Goal: Transaction & Acquisition: Purchase product/service

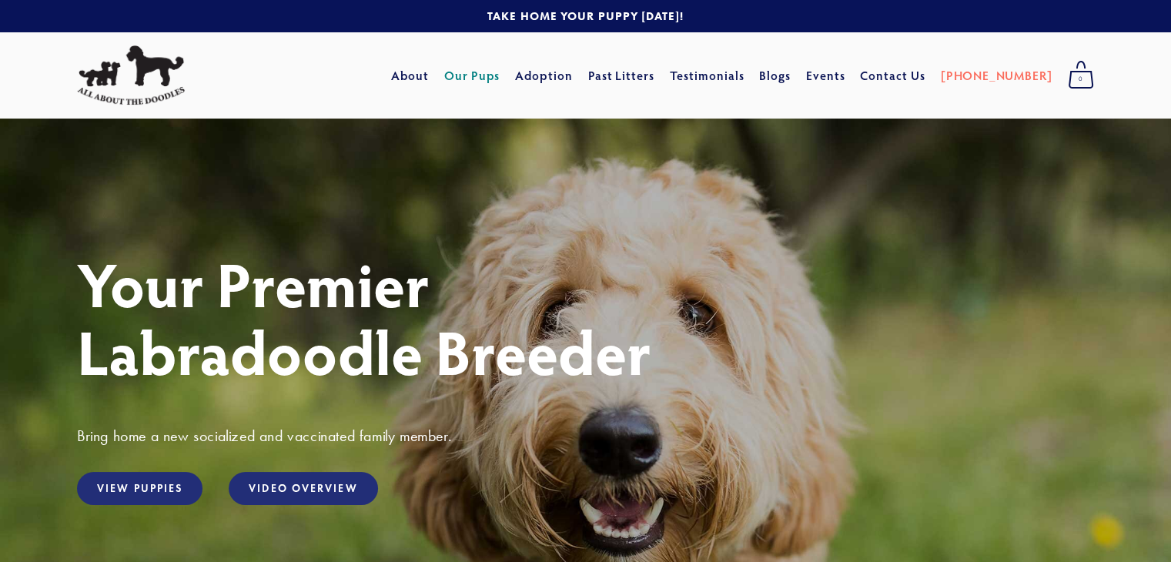
click at [500, 75] on link "Our Pups" at bounding box center [472, 76] width 56 height 28
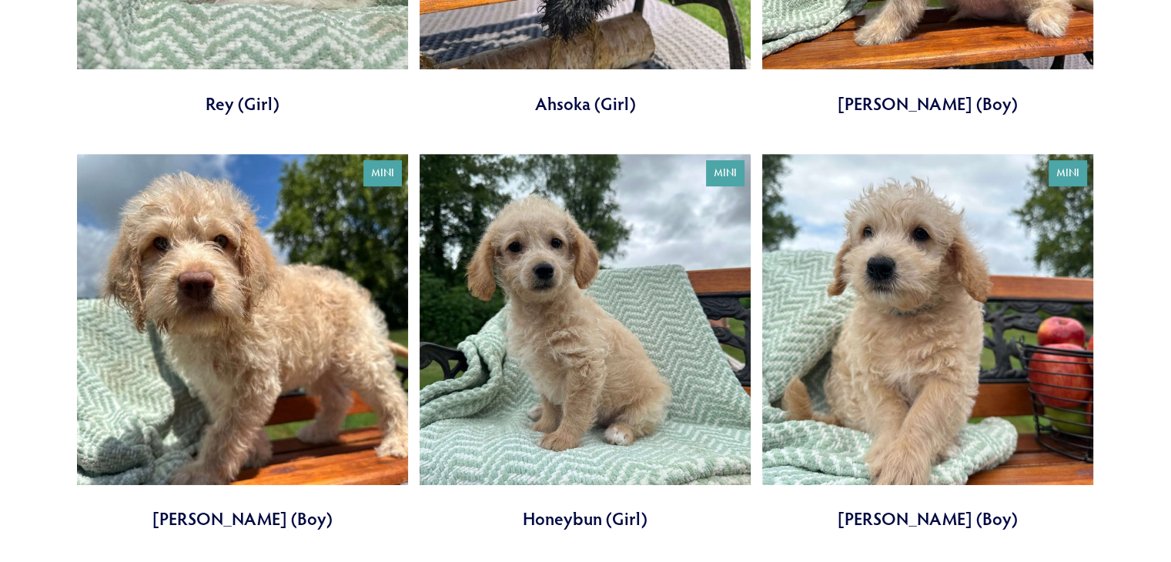
scroll to position [899, 0]
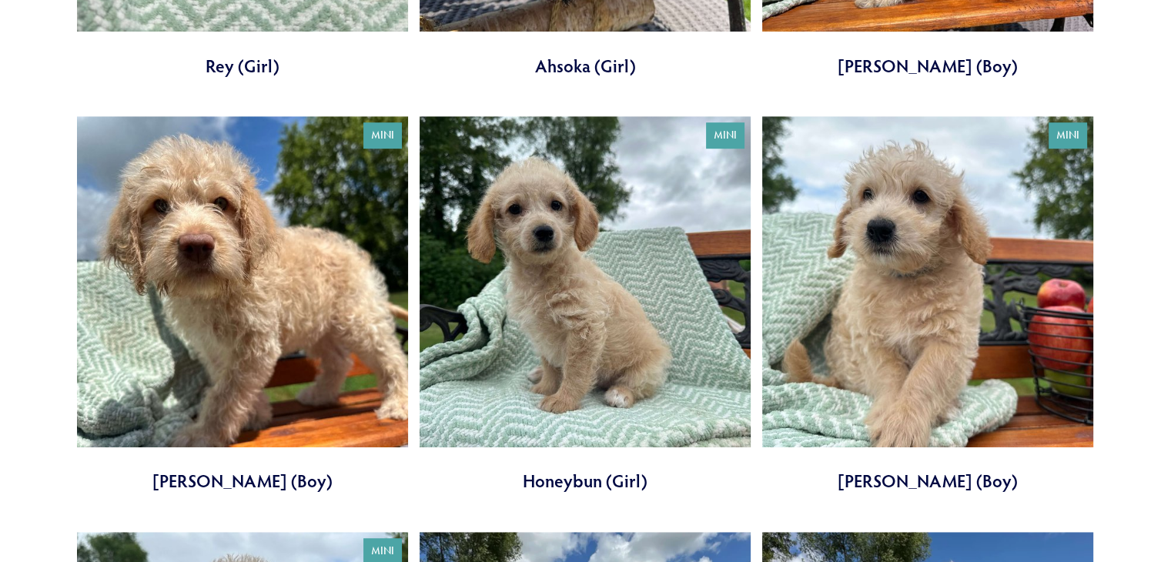
click at [882, 306] on link at bounding box center [927, 304] width 331 height 377
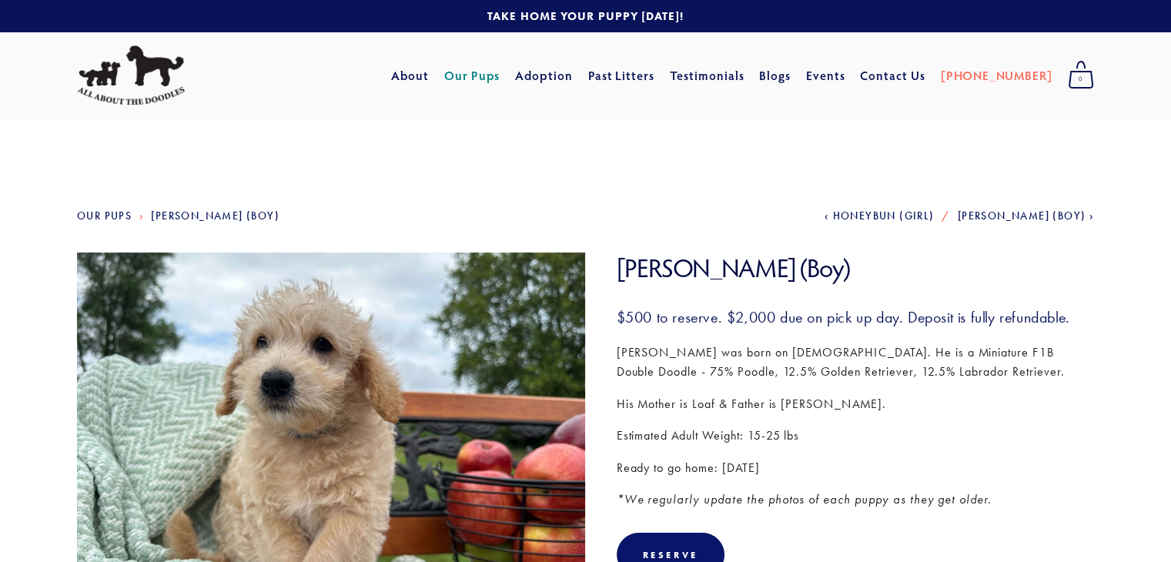
scroll to position [163, 0]
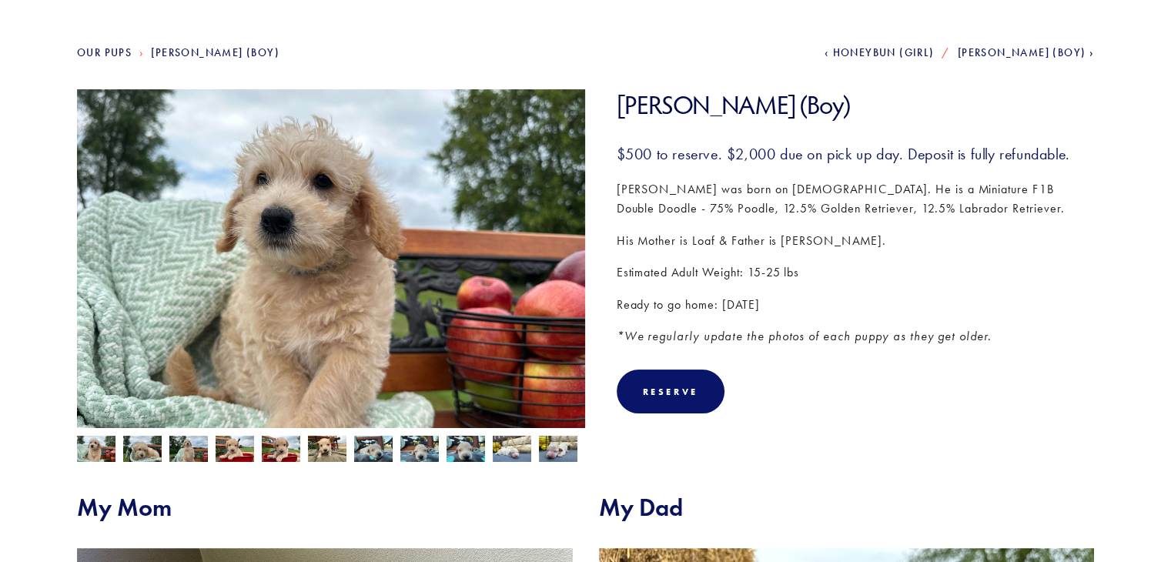
drag, startPoint x: 0, startPoint y: 0, endPoint x: 413, endPoint y: 317, distance: 521.2
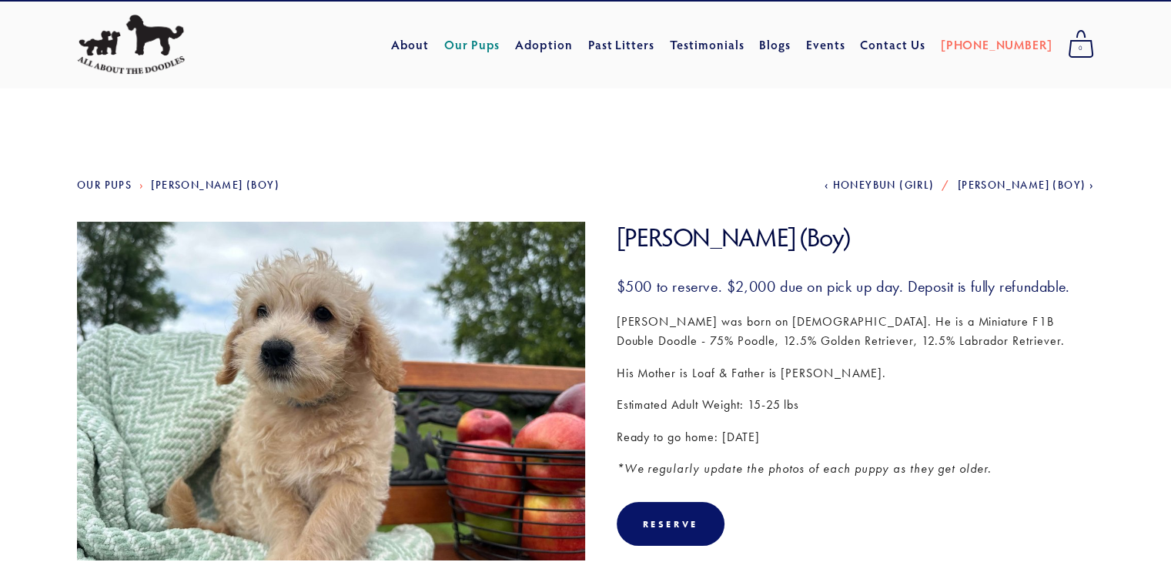
scroll to position [30, 0]
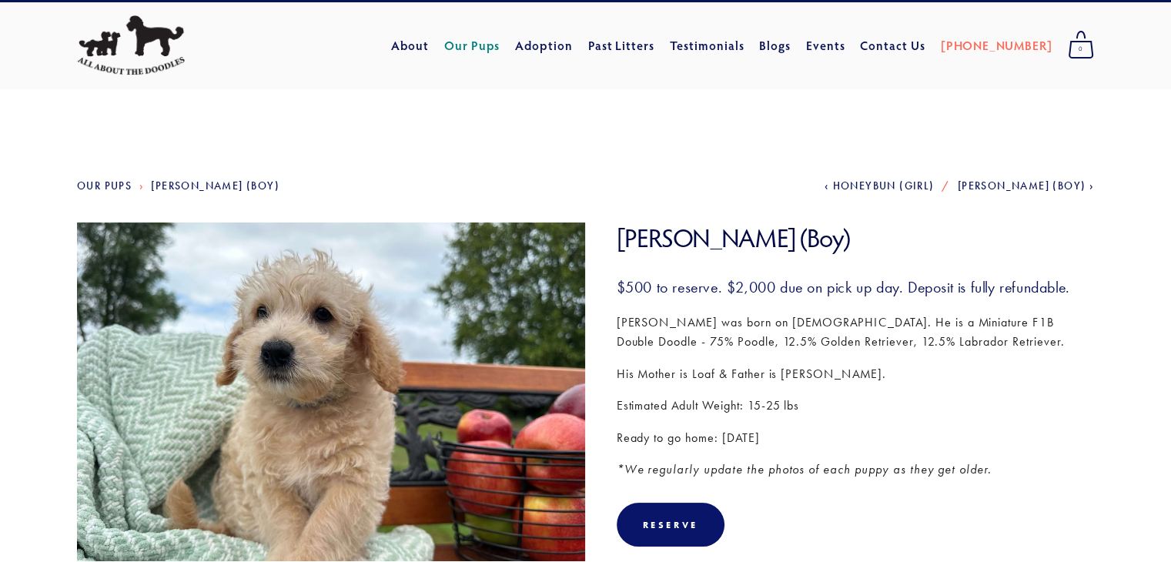
click at [500, 37] on link "Our Pups" at bounding box center [472, 46] width 56 height 28
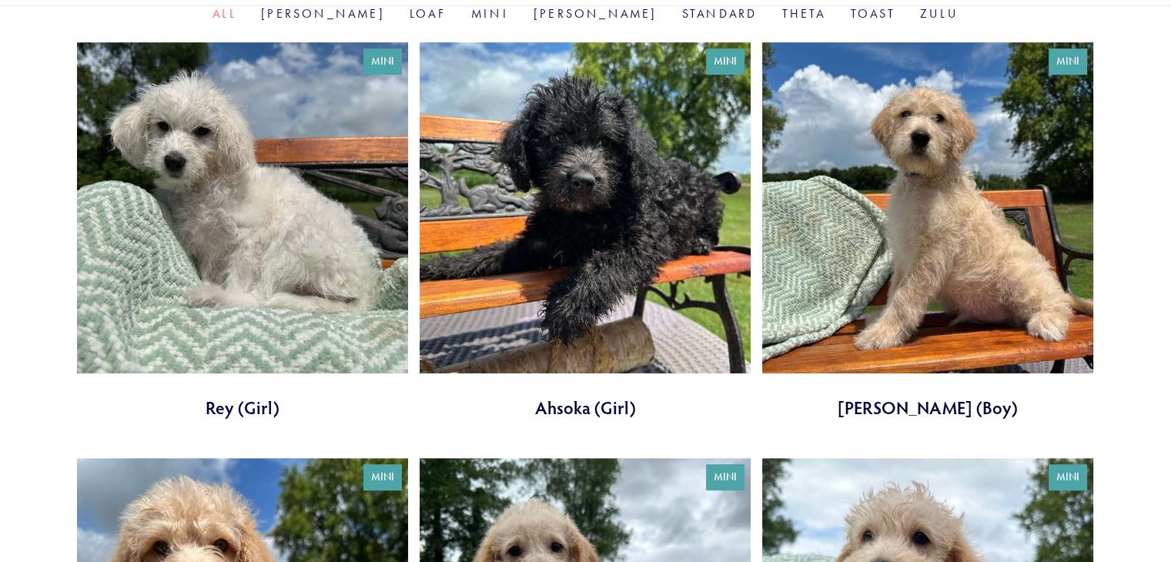
scroll to position [557, 0]
click at [617, 174] on link at bounding box center [585, 230] width 331 height 377
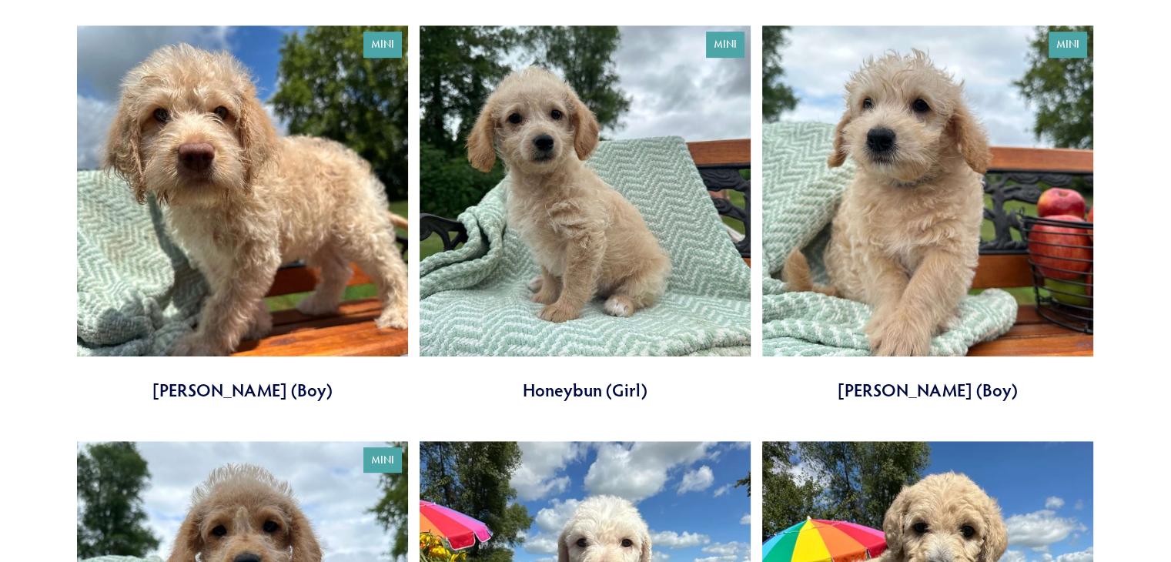
scroll to position [991, 0]
click at [890, 208] on link at bounding box center [927, 213] width 331 height 377
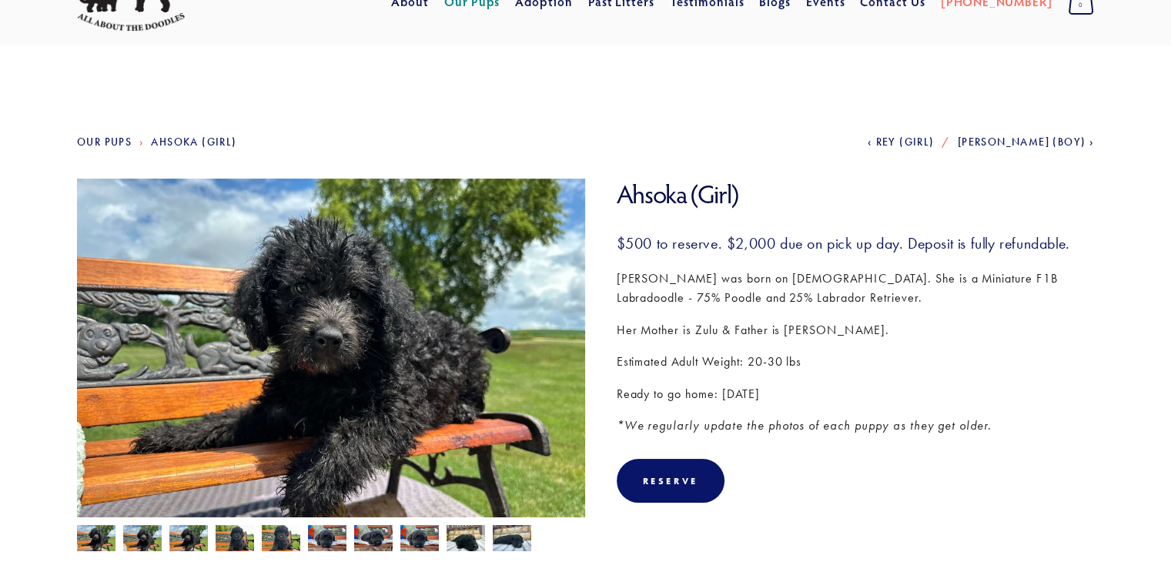
scroll to position [76, 0]
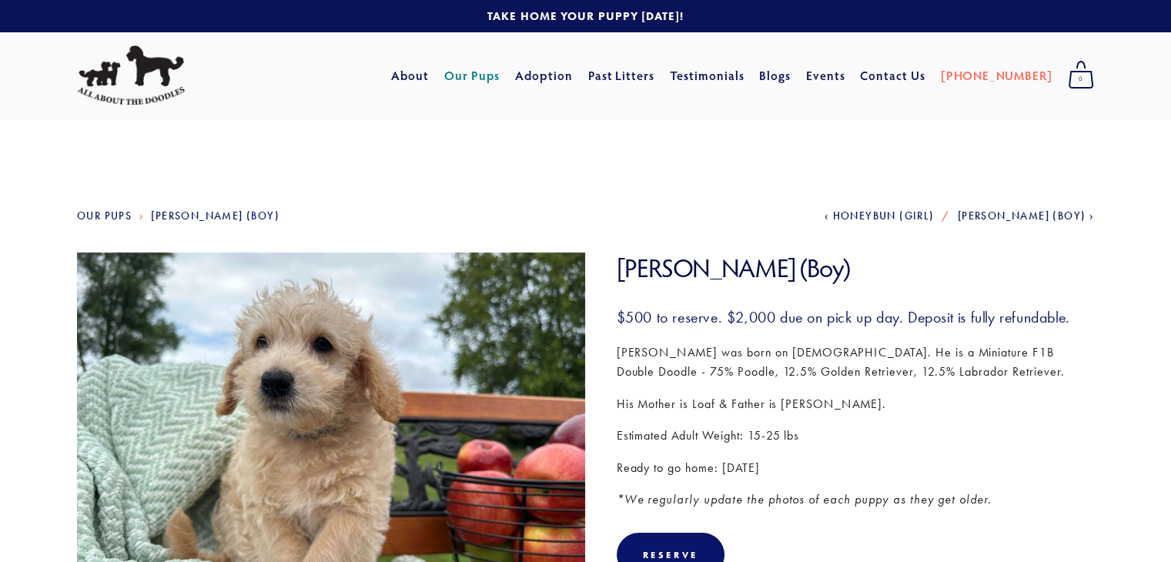
click at [490, 79] on link "Our Pups" at bounding box center [472, 76] width 56 height 28
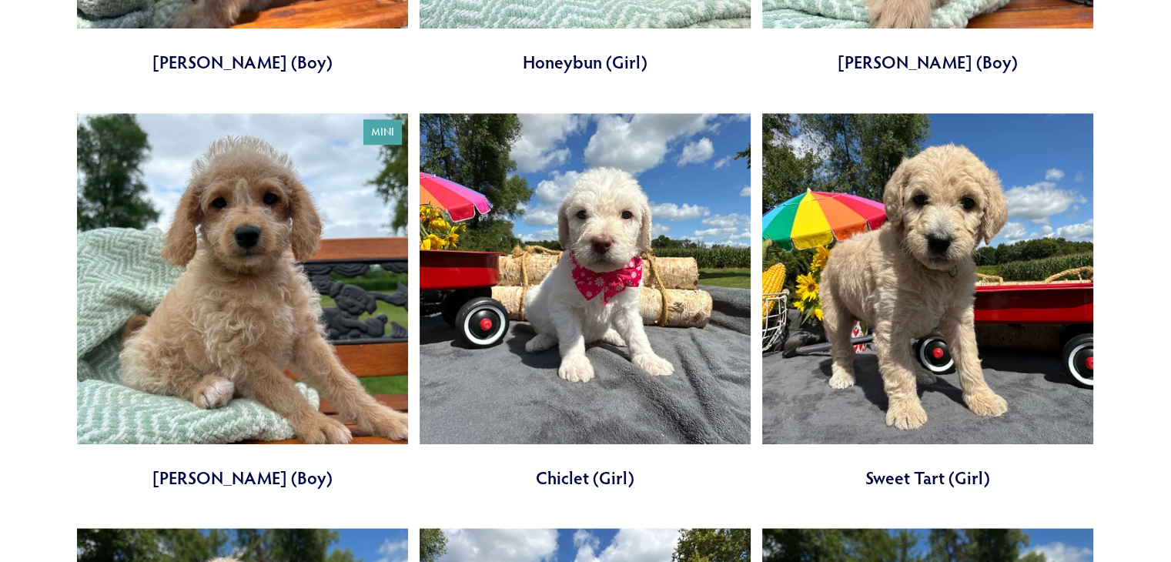
scroll to position [1324, 0]
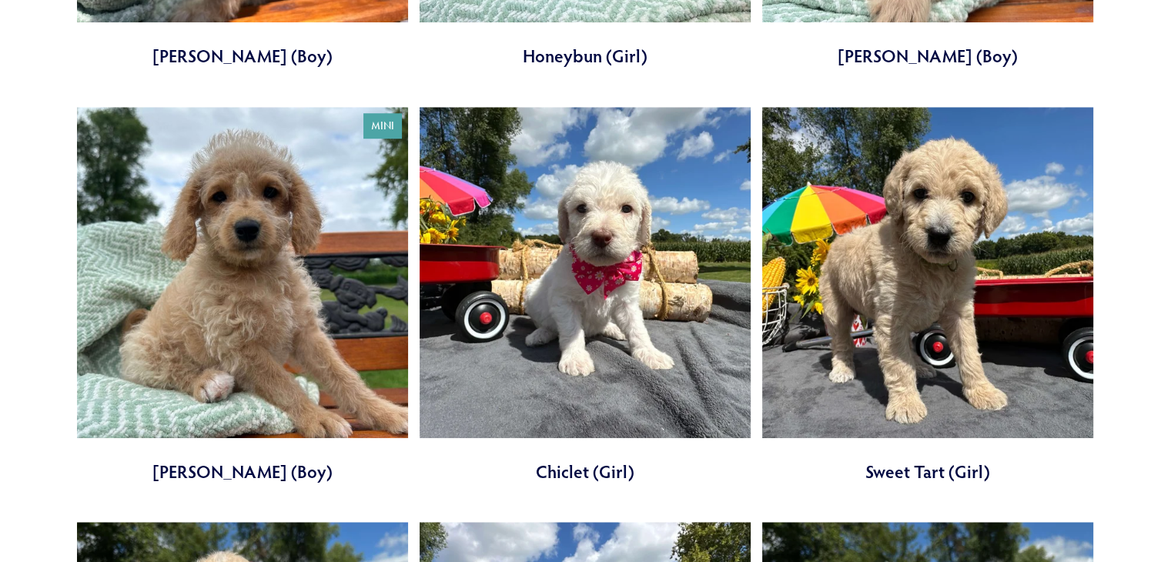
click at [931, 303] on link at bounding box center [927, 295] width 331 height 377
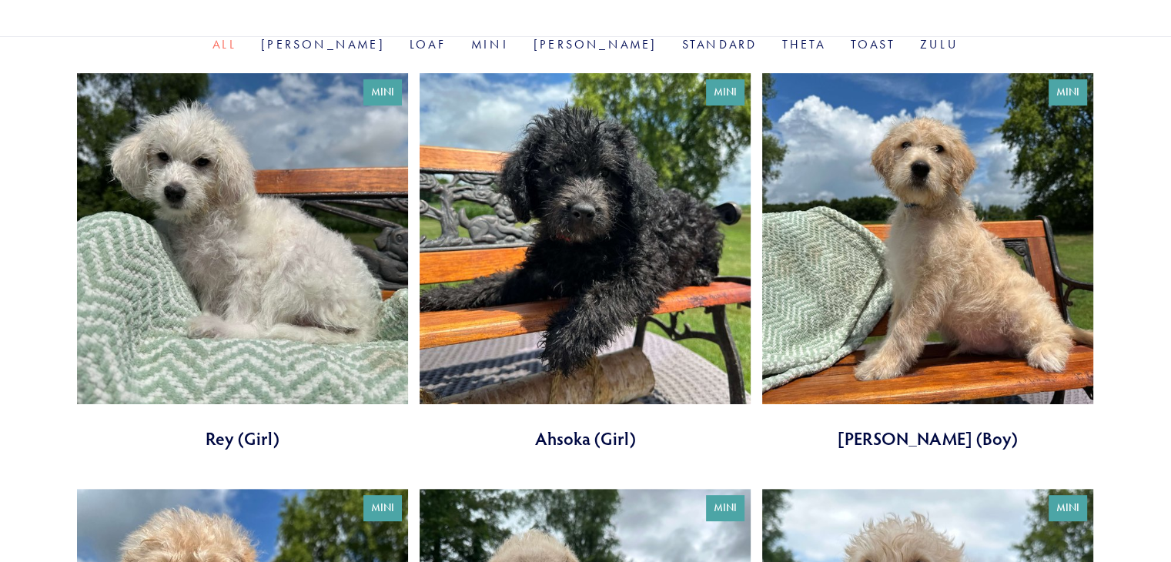
scroll to position [526, 0]
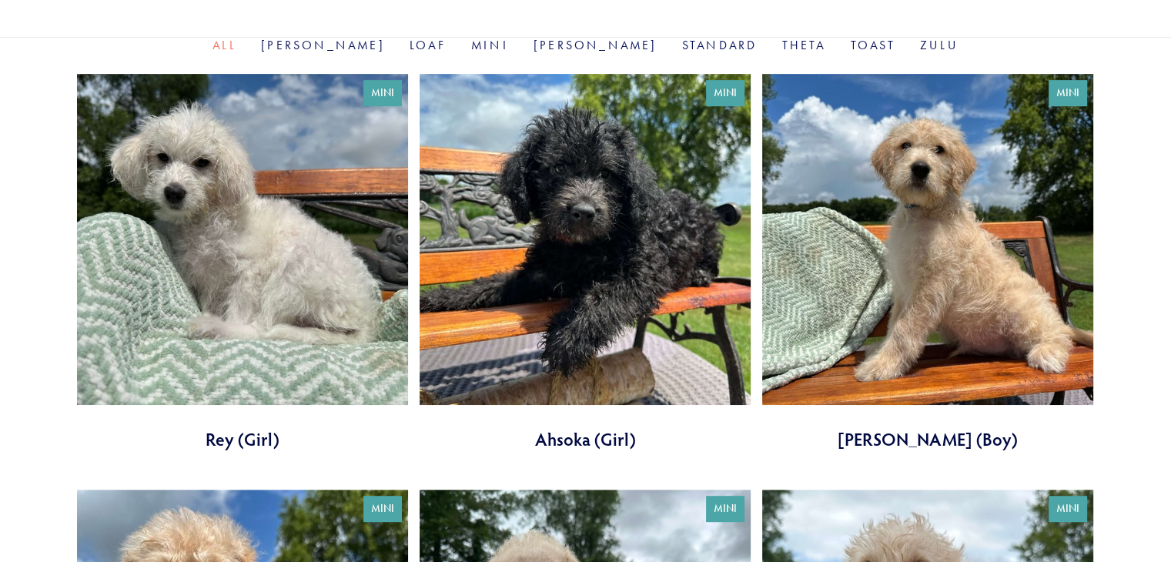
click at [969, 253] on link at bounding box center [927, 262] width 331 height 377
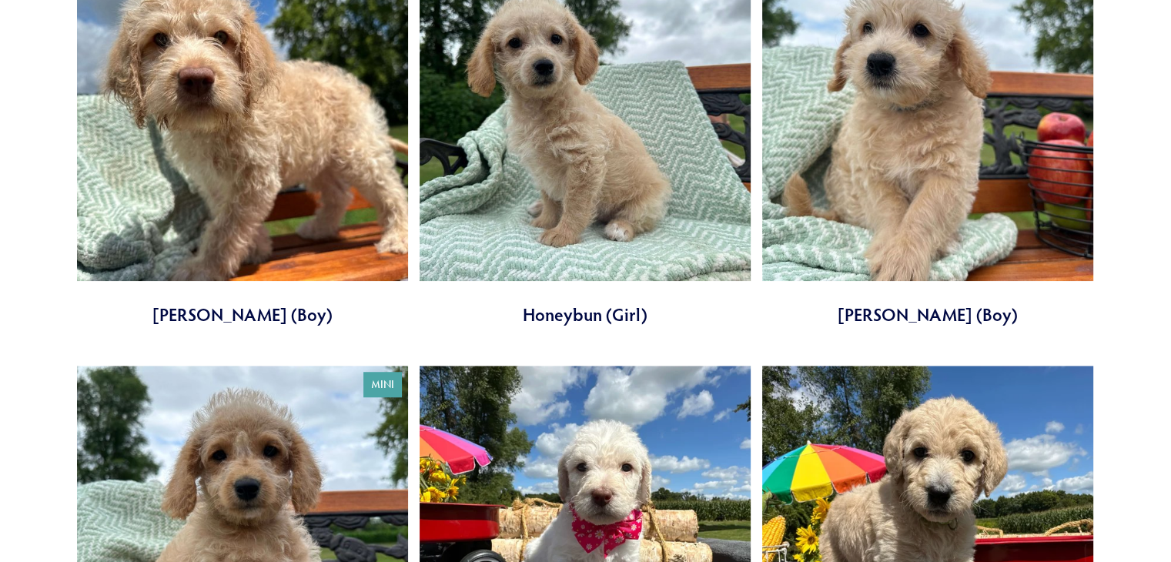
scroll to position [1065, 0]
click at [938, 142] on link at bounding box center [927, 139] width 331 height 377
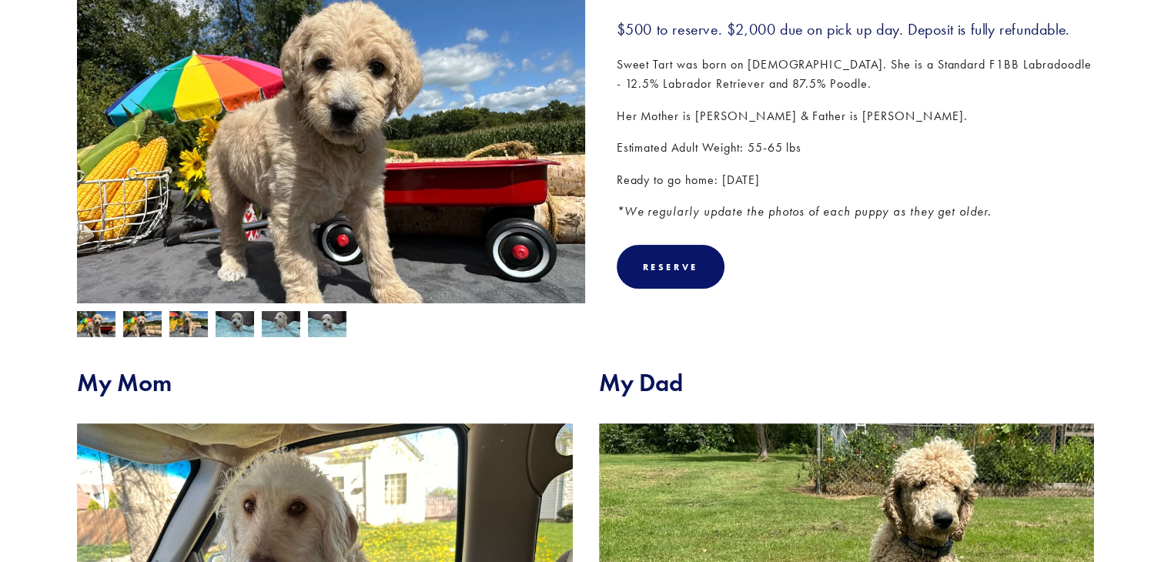
scroll to position [289, 0]
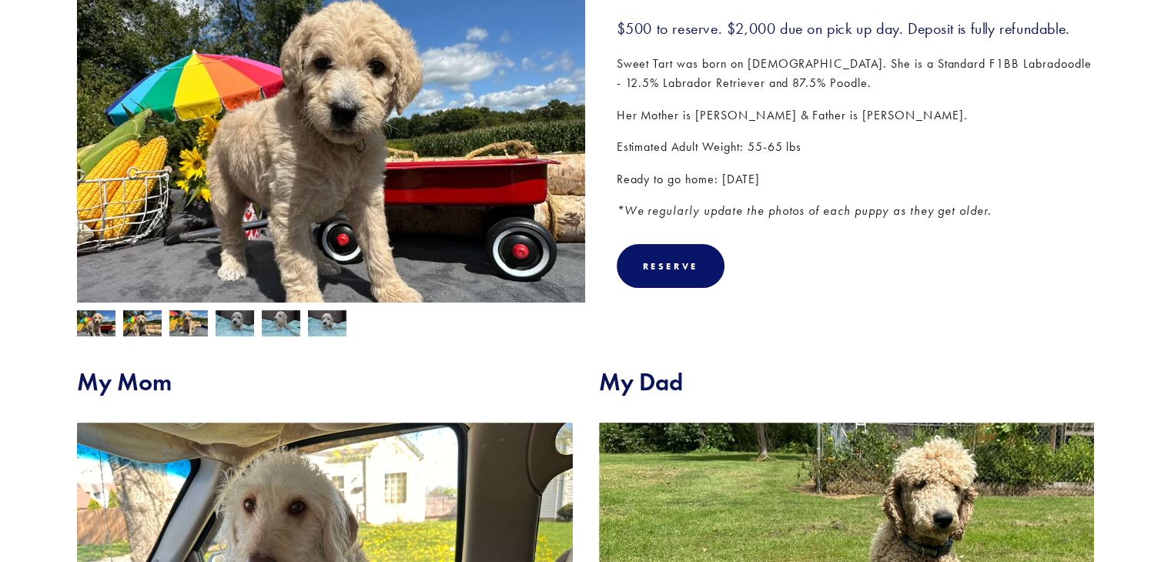
click at [233, 328] on img at bounding box center [235, 324] width 38 height 29
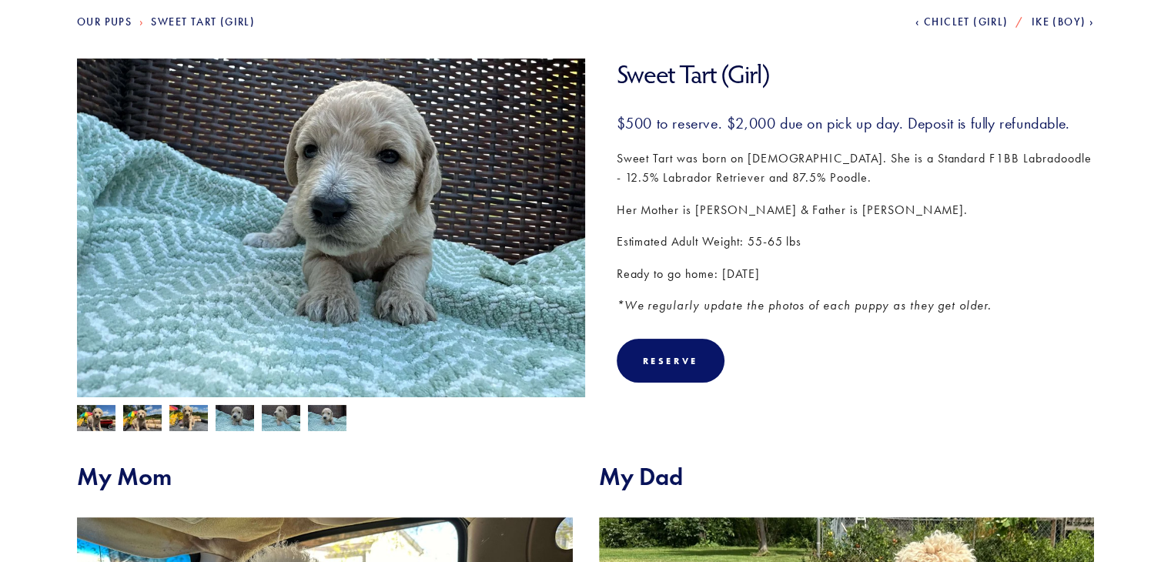
scroll to position [193, 0]
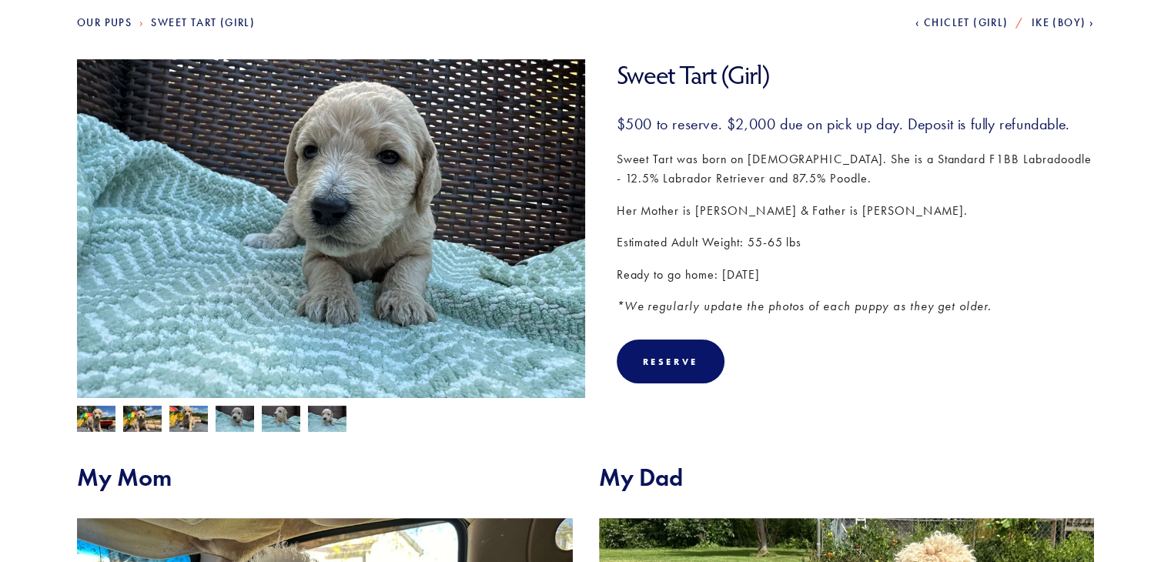
click at [92, 420] on img at bounding box center [96, 420] width 38 height 29
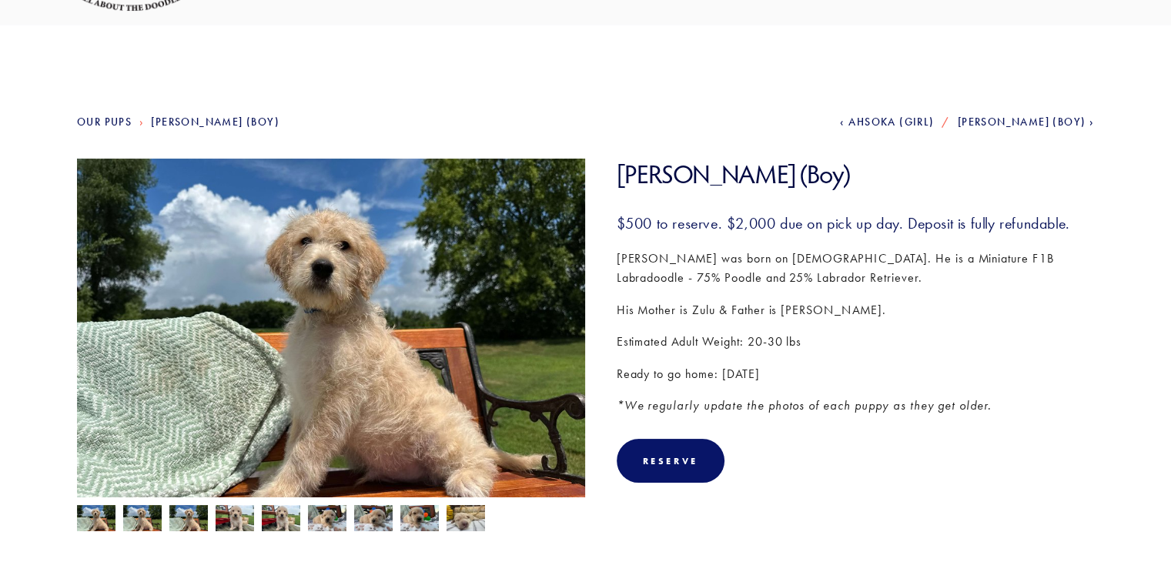
scroll to position [95, 0]
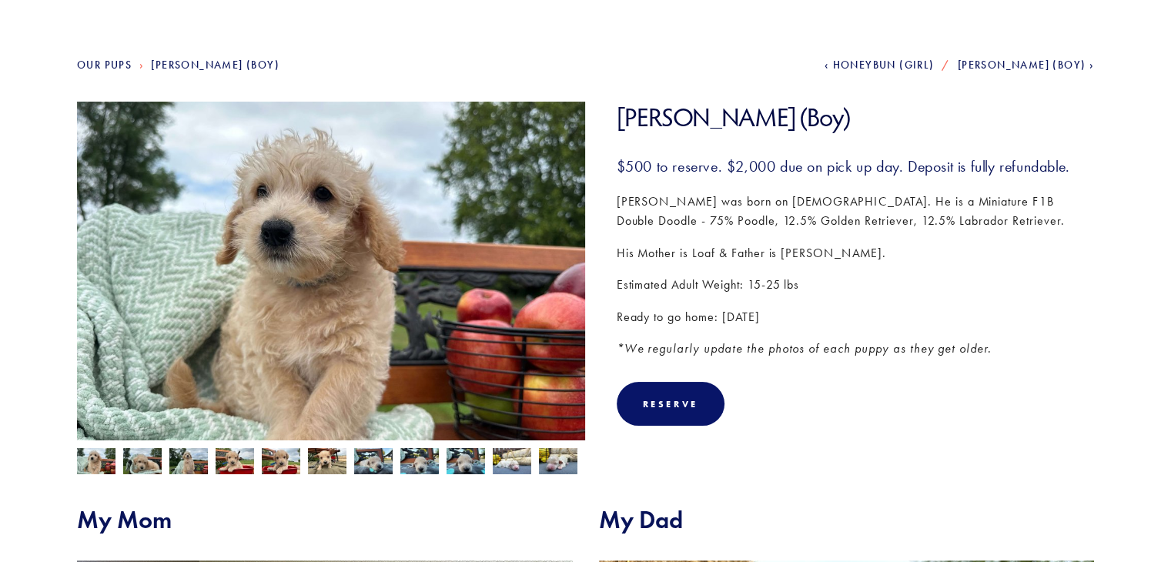
scroll to position [146, 0]
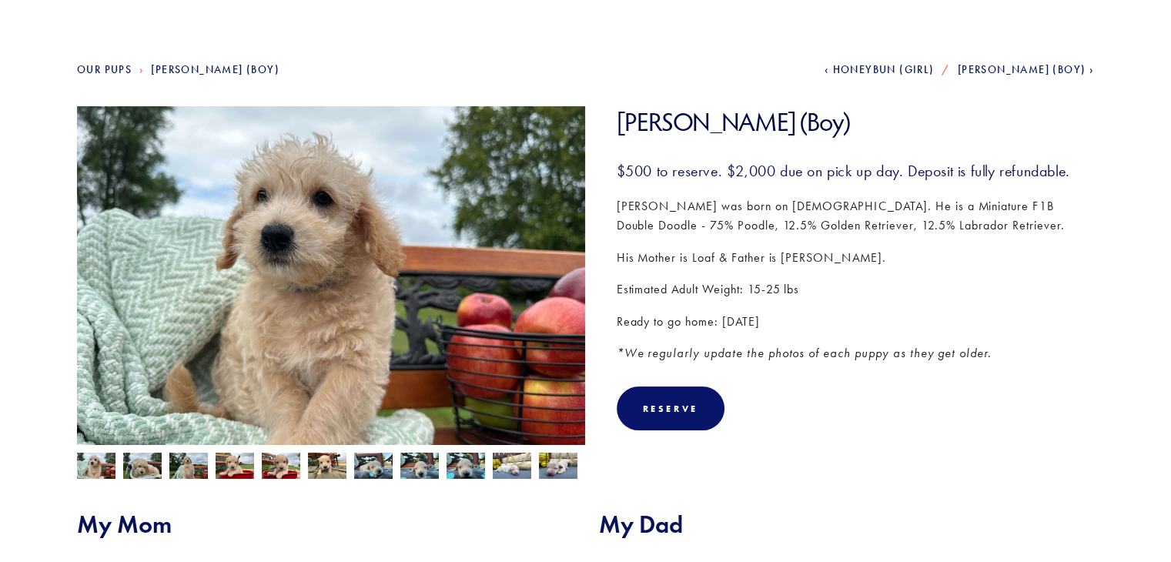
drag, startPoint x: 350, startPoint y: 323, endPoint x: 782, endPoint y: 420, distance: 442.9
click at [782, 420] on div "Reserve Added! Go To Cart ➔" at bounding box center [856, 409] width 478 height 44
